Goal: Transaction & Acquisition: Book appointment/travel/reservation

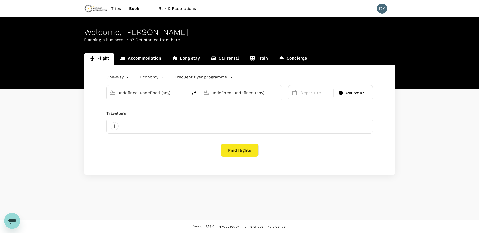
type input "Adelaide (ADL)"
type input "[GEOGRAPHIC_DATA] ([GEOGRAPHIC_DATA])"
type input "Adelaide (ADL)"
type input "[GEOGRAPHIC_DATA] ([GEOGRAPHIC_DATA])"
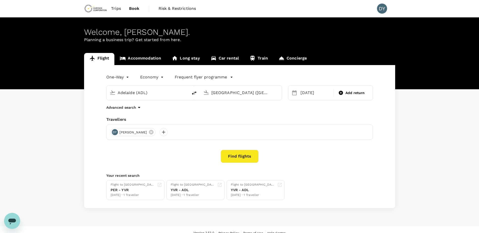
click at [115, 9] on span "Trips" at bounding box center [116, 9] width 10 height 6
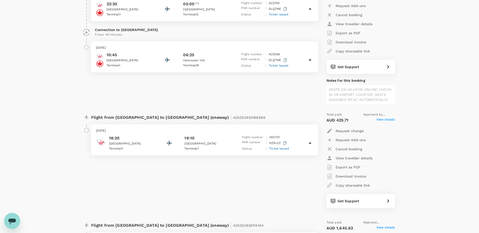
scroll to position [177, 0]
